Goal: Information Seeking & Learning: Learn about a topic

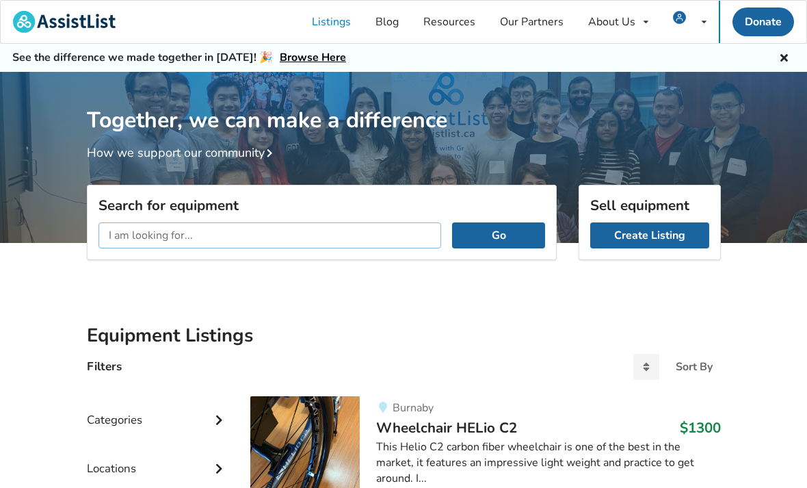
click at [125, 235] on input "text" at bounding box center [270, 235] width 343 height 26
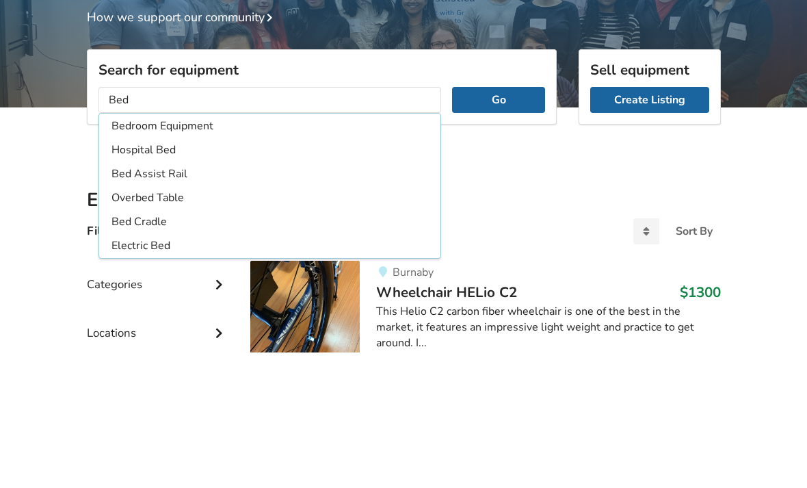
click at [161, 274] on li "Hospital Bed" at bounding box center [270, 285] width 337 height 23
type input "Hospital Bed"
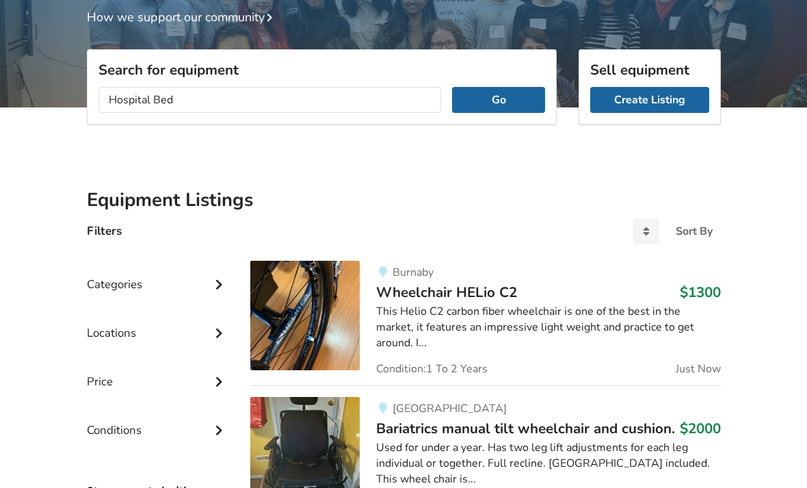
click at [490, 107] on button "Go" at bounding box center [498, 100] width 92 height 26
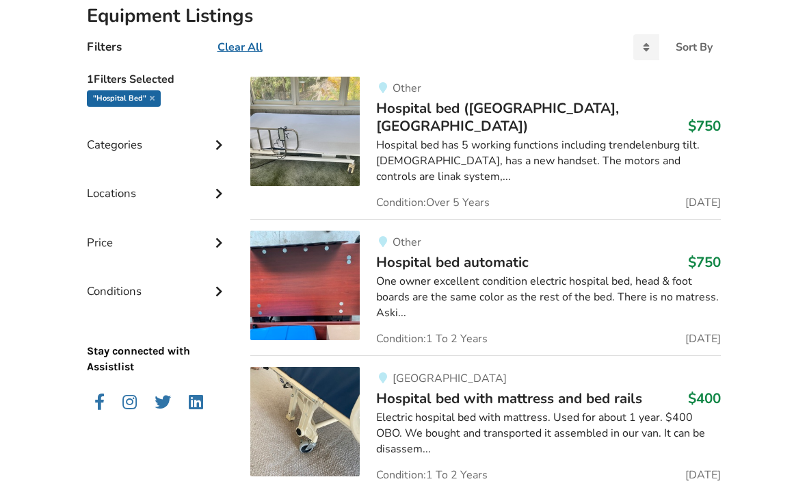
scroll to position [320, 0]
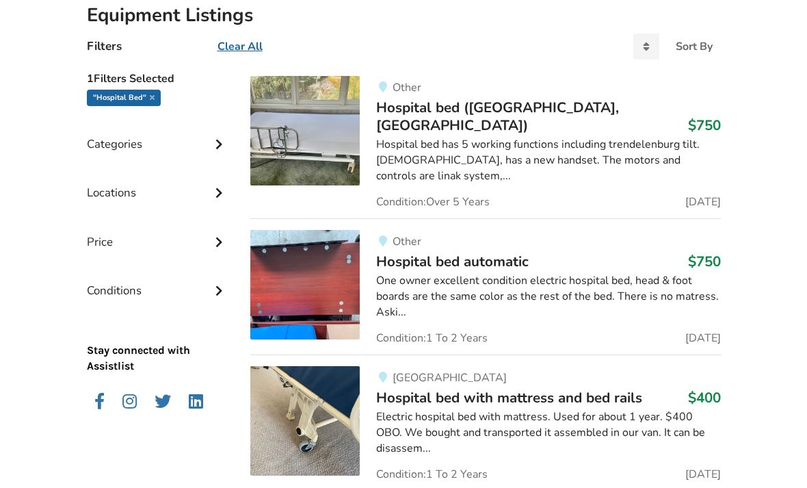
click at [584, 409] on div "Electric hospital bed with mattress. Used for about 1 year. $400 OBO. We bought…" at bounding box center [548, 432] width 344 height 47
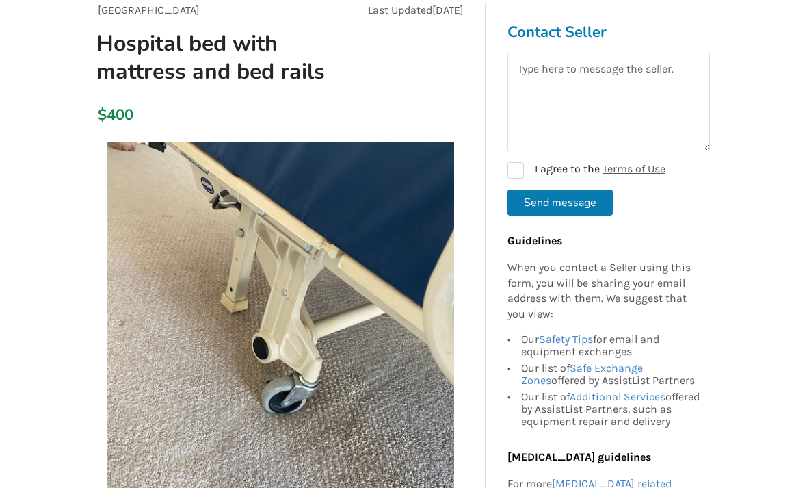
scroll to position [135, 0]
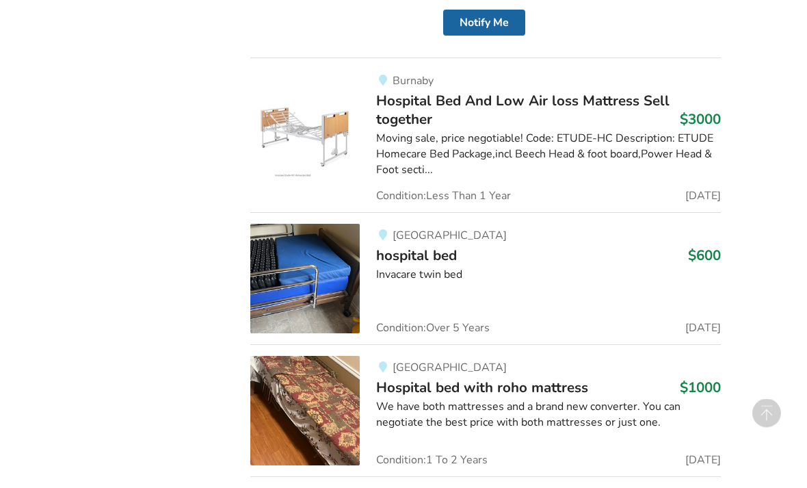
scroll to position [885, 0]
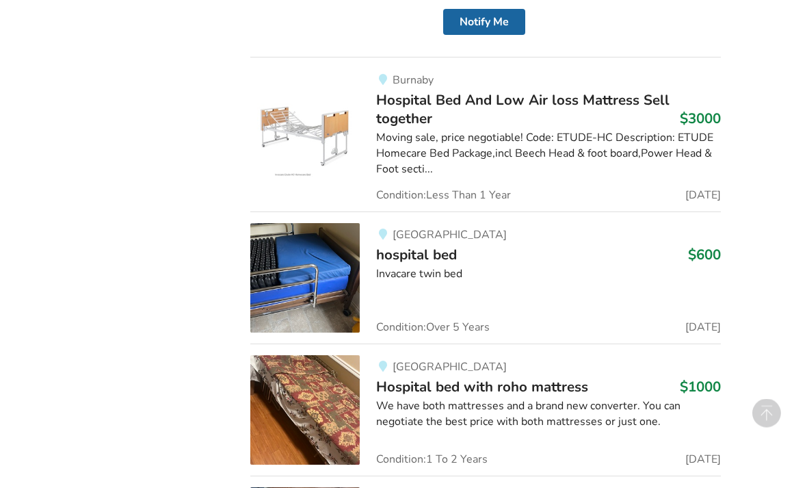
click at [344, 224] on img at bounding box center [304, 278] width 109 height 109
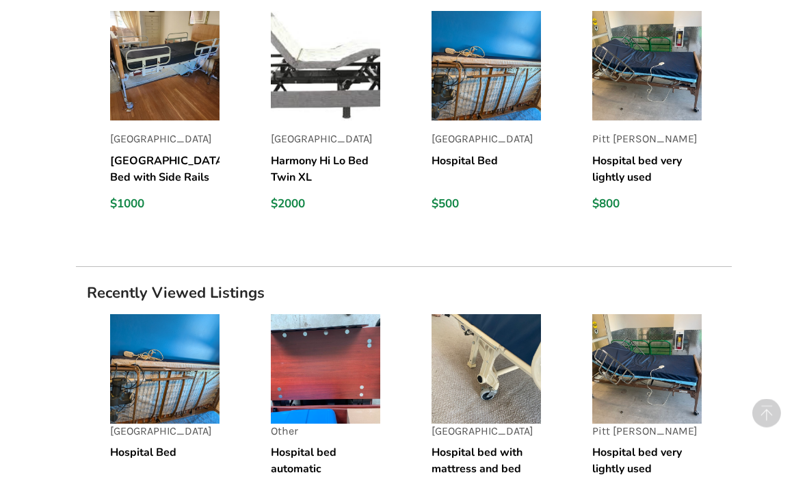
scroll to position [1030, 0]
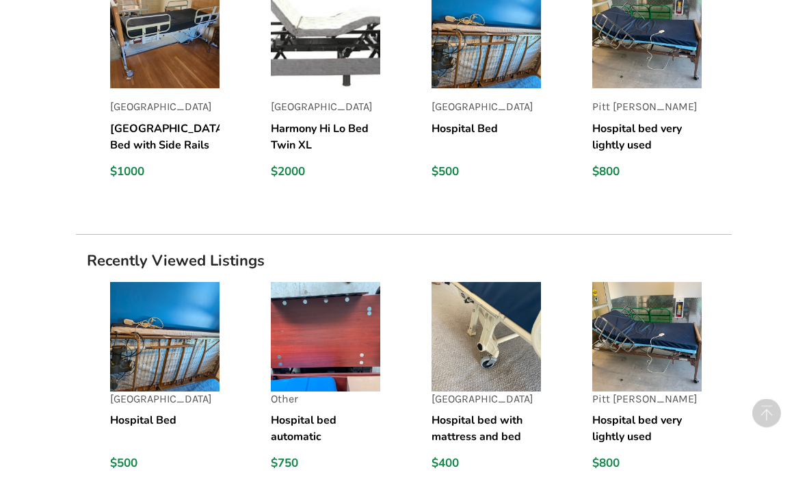
scroll to position [1061, 0]
click at [661, 393] on p "Pitt [PERSON_NAME]" at bounding box center [646, 399] width 109 height 16
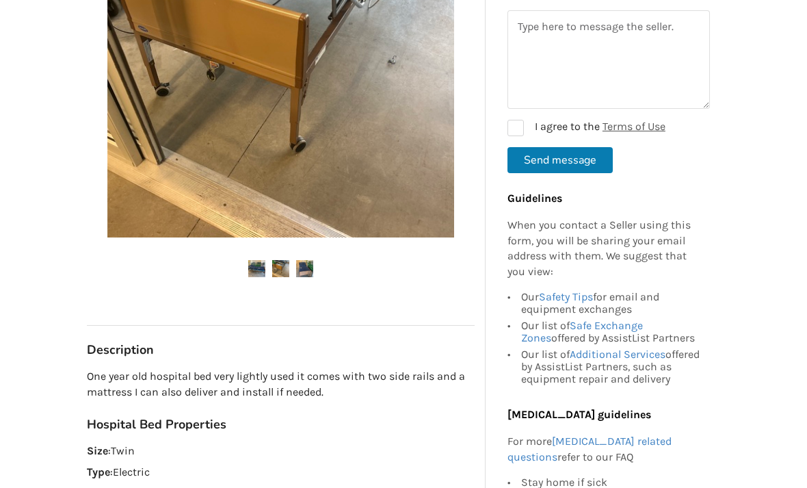
scroll to position [387, 0]
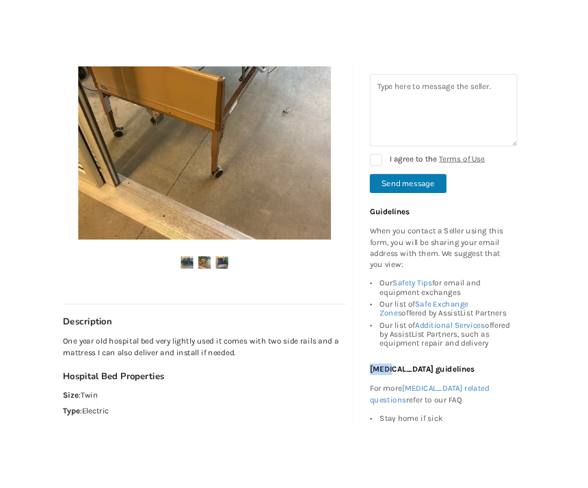
scroll to position [356, 0]
